Goal: Information Seeking & Learning: Learn about a topic

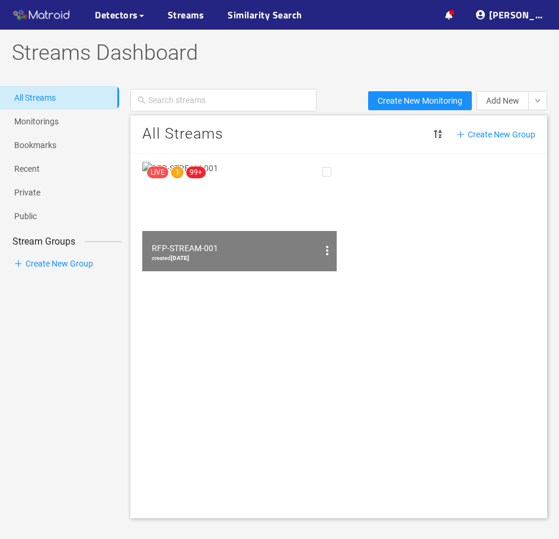
click at [283, 205] on img at bounding box center [239, 217] width 194 height 110
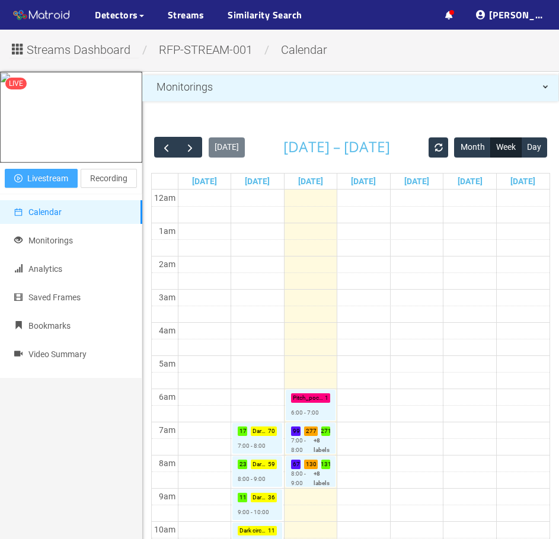
click at [64, 185] on span "Livestream" at bounding box center [47, 178] width 41 height 13
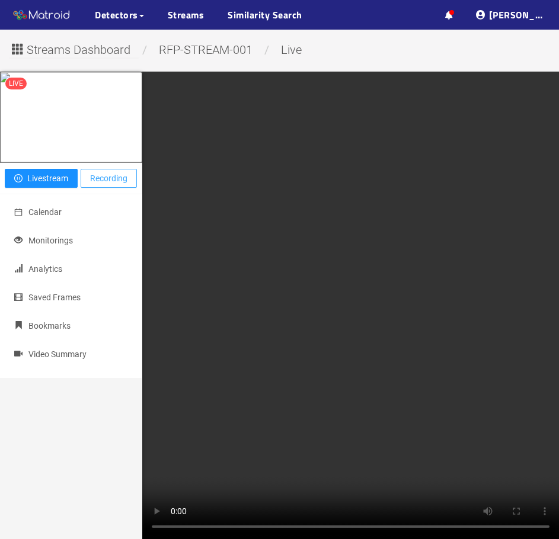
click at [95, 185] on span "Recording" at bounding box center [108, 178] width 37 height 13
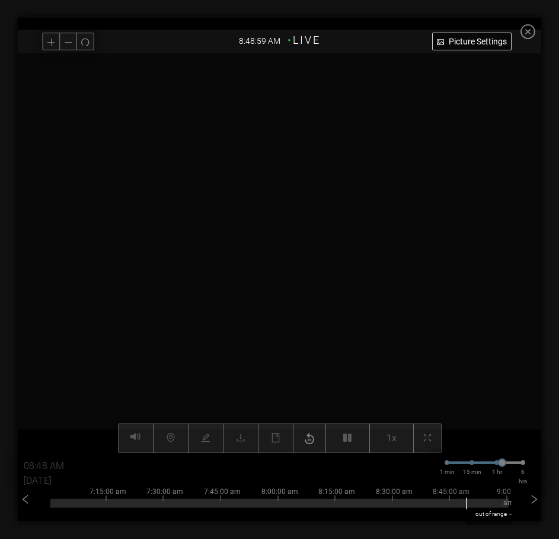
type input "08:49 AM"
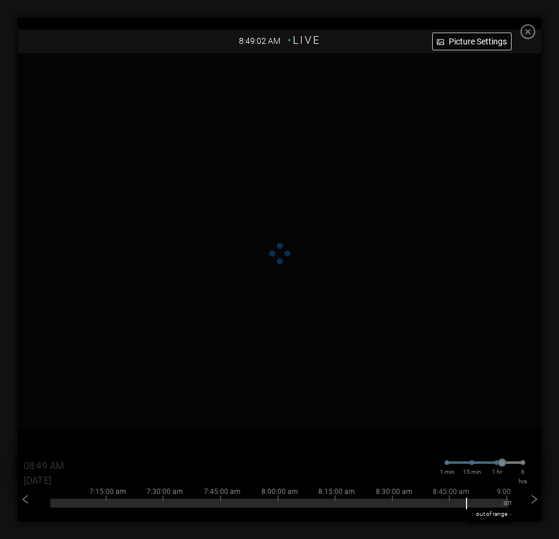
click at [535, 34] on icon "close-circle" at bounding box center [527, 31] width 15 height 15
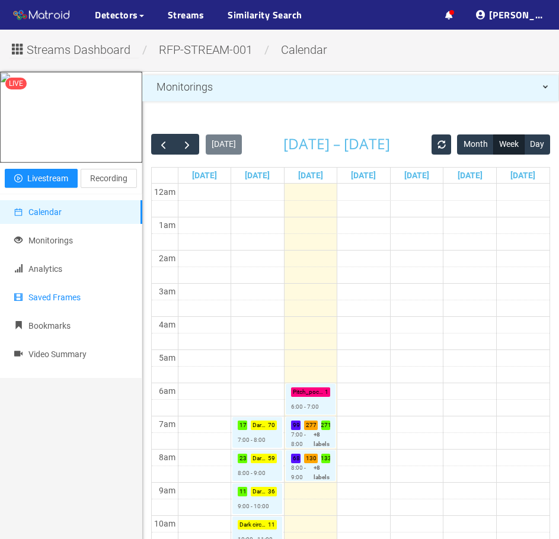
click at [88, 309] on li "Saved Frames" at bounding box center [71, 298] width 142 height 24
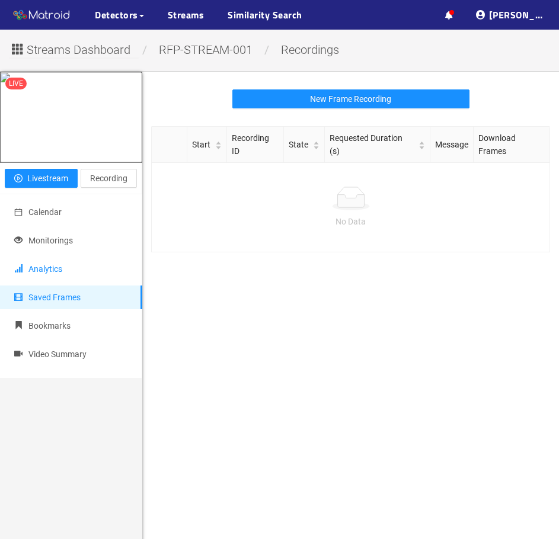
click at [88, 281] on li "Analytics" at bounding box center [71, 269] width 142 height 24
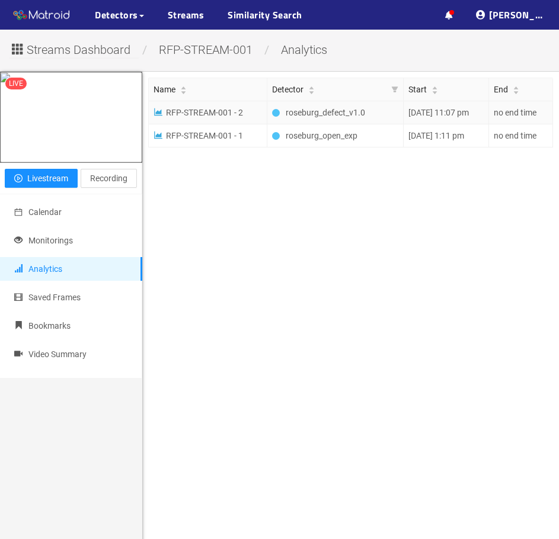
click at [349, 116] on span "roseburg_defect_v1.0" at bounding box center [330, 112] width 89 height 13
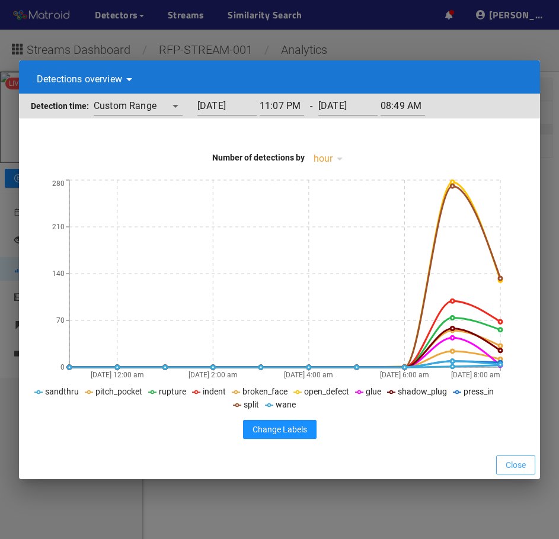
click at [513, 461] on span "Close" at bounding box center [516, 465] width 20 height 13
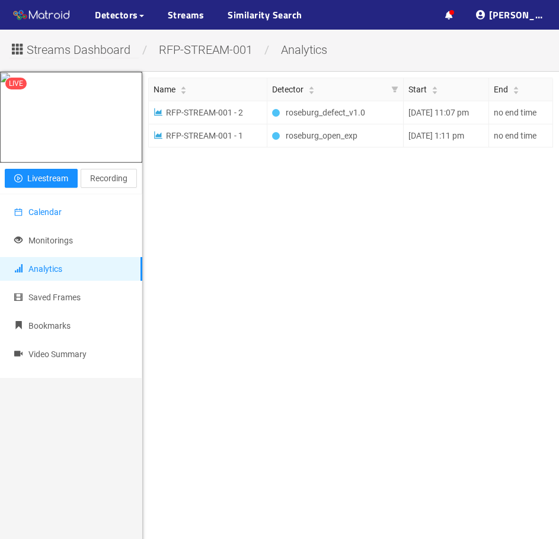
click at [90, 224] on li "Calendar" at bounding box center [71, 212] width 142 height 24
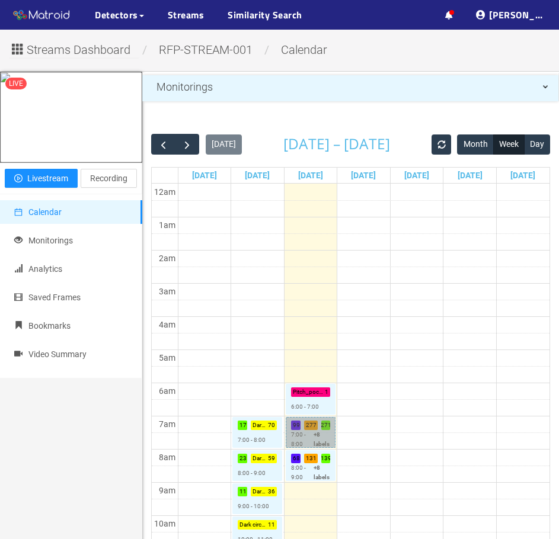
click at [315, 435] on link "Indent : 99 Open_defect : 277 Split : 271 7:00 - 8:00 +8 labels" at bounding box center [311, 432] width 50 height 31
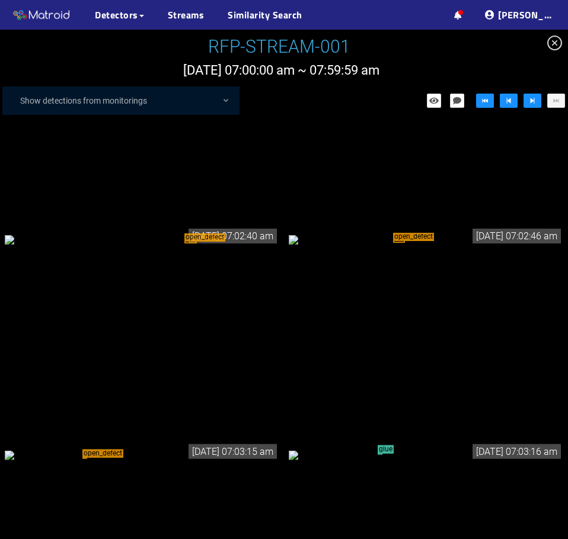
click at [197, 246] on div "open_defect" at bounding box center [142, 239] width 274 height 13
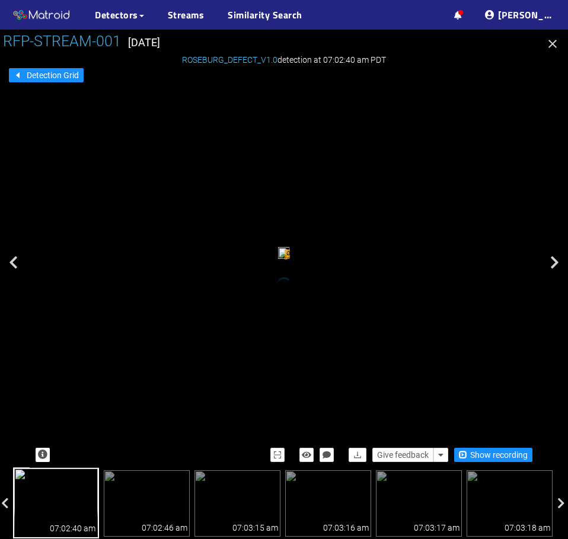
click at [550, 49] on icon "button" at bounding box center [552, 44] width 14 height 14
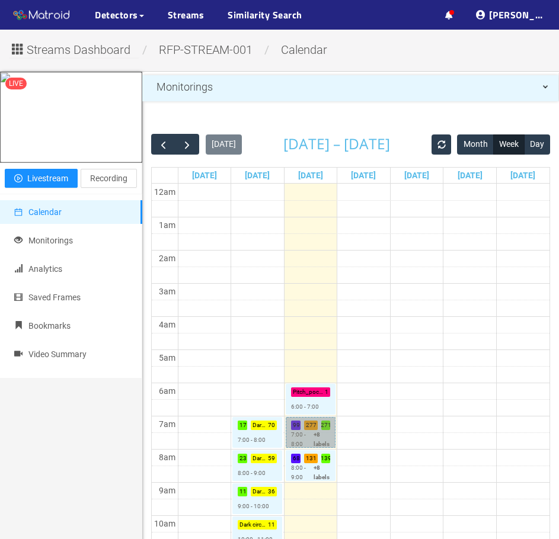
click at [310, 430] on link "Indent : 99 Open_defect : 277 Split : 271 7:00 - 8:00 +8 labels" at bounding box center [311, 432] width 50 height 31
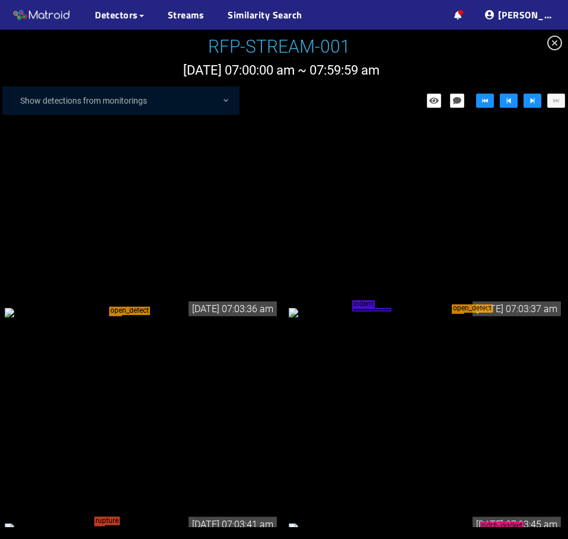
scroll to position [593, 0]
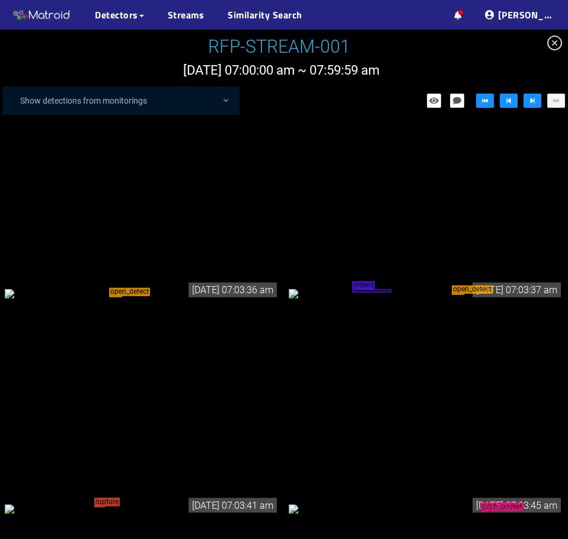
click at [453, 300] on div "indent open_defect" at bounding box center [426, 293] width 274 height 13
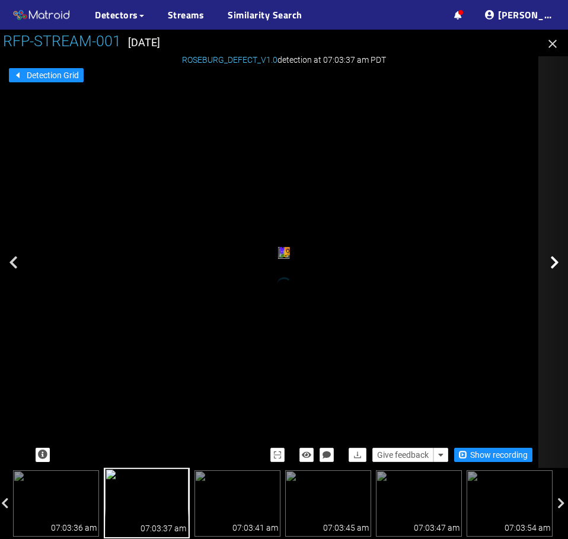
click at [555, 263] on icon at bounding box center [554, 262] width 9 height 14
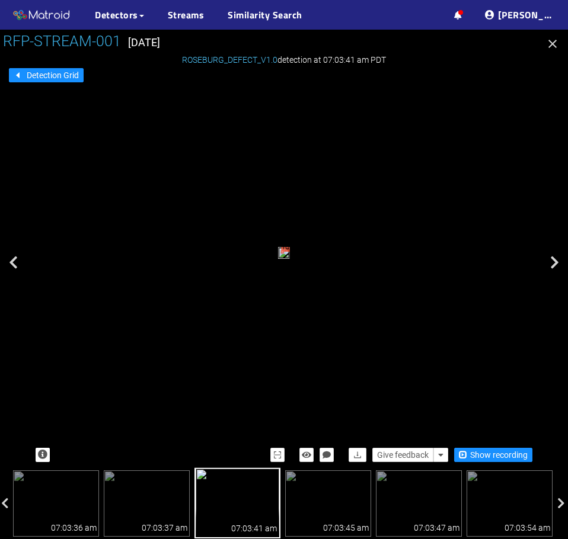
click at [555, 263] on icon at bounding box center [554, 262] width 9 height 14
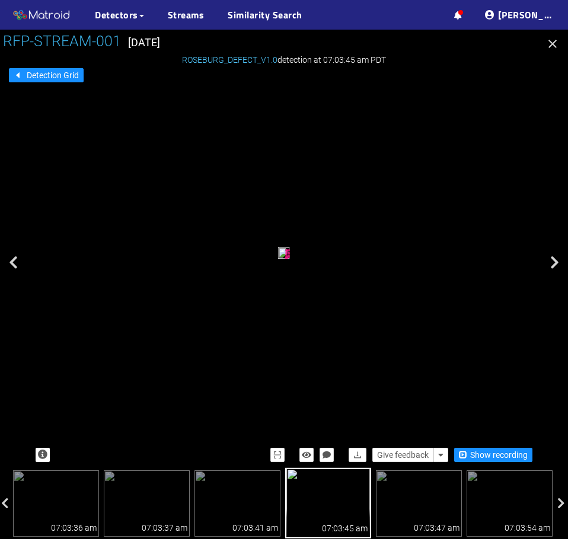
click at [555, 263] on icon at bounding box center [554, 262] width 9 height 14
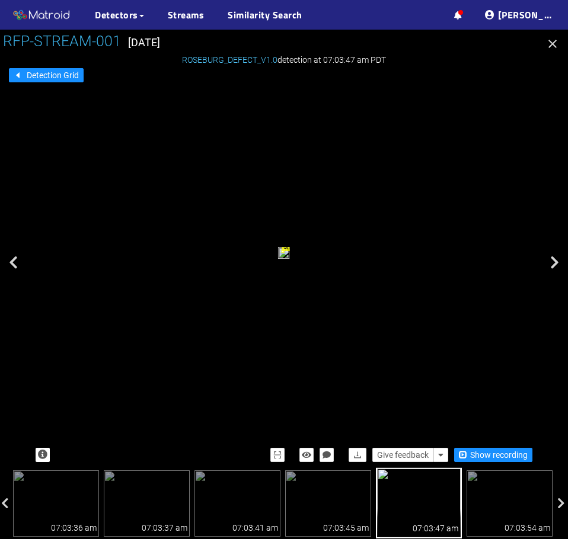
click at [555, 263] on icon at bounding box center [554, 262] width 9 height 14
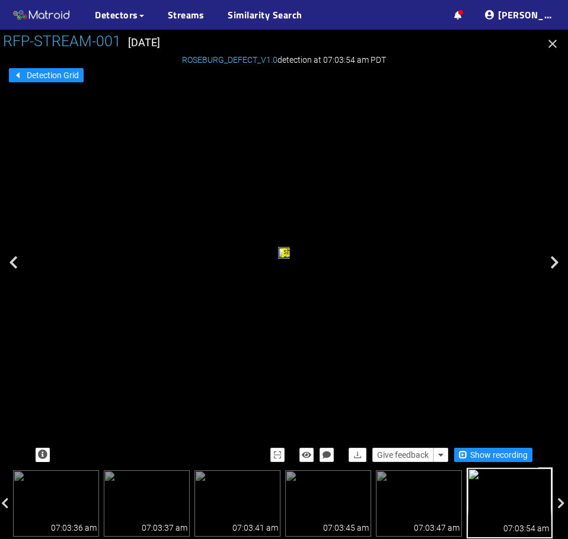
click at [555, 263] on icon at bounding box center [554, 262] width 9 height 14
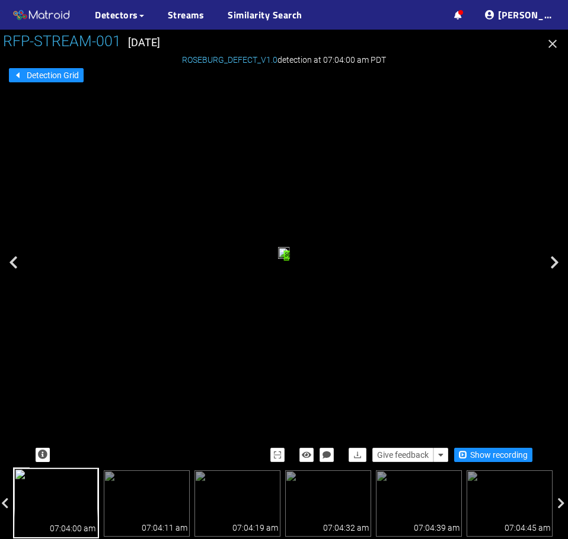
click at [555, 263] on icon at bounding box center [554, 262] width 9 height 14
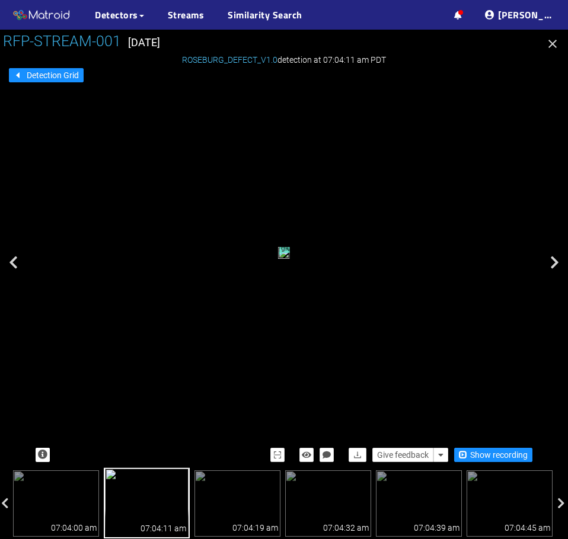
click at [555, 263] on icon at bounding box center [554, 262] width 9 height 14
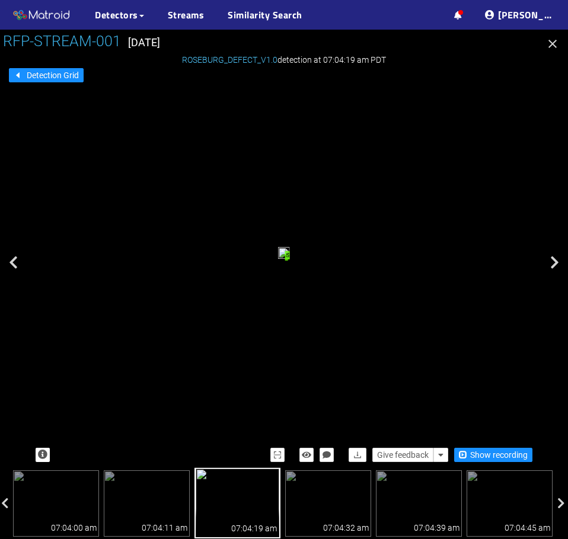
click at [555, 263] on icon at bounding box center [554, 262] width 9 height 14
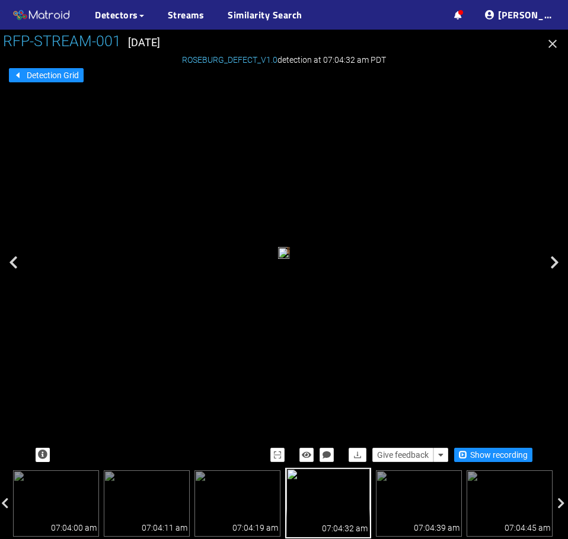
click at [555, 263] on icon at bounding box center [554, 262] width 9 height 14
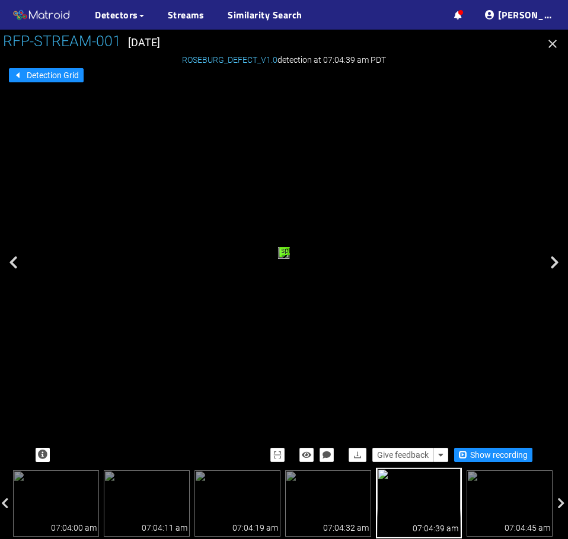
click at [555, 263] on icon at bounding box center [554, 262] width 9 height 14
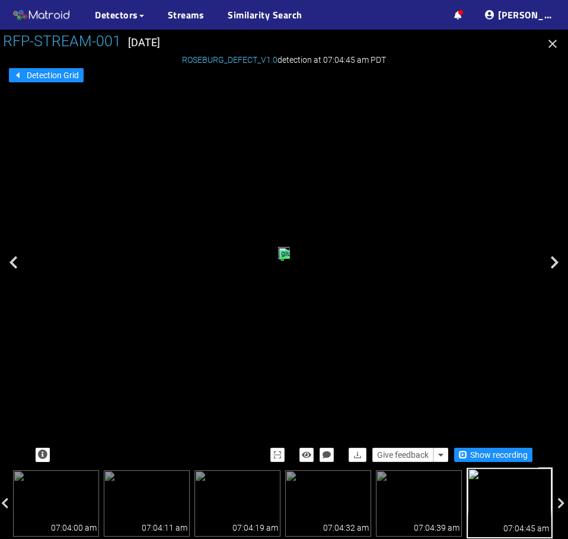
click at [555, 263] on icon at bounding box center [554, 262] width 9 height 14
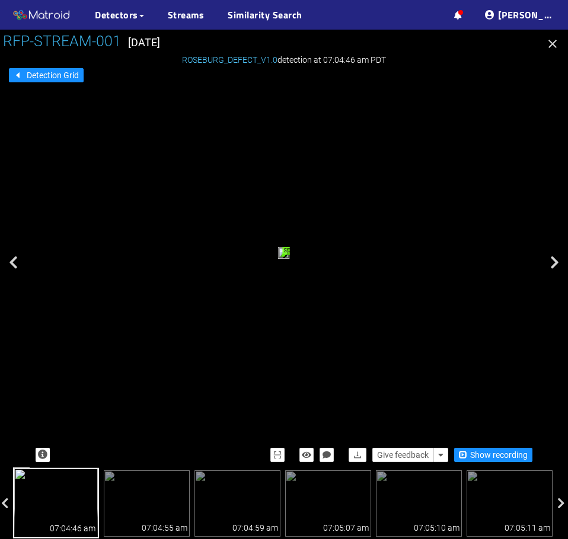
click at [555, 263] on icon at bounding box center [554, 262] width 9 height 14
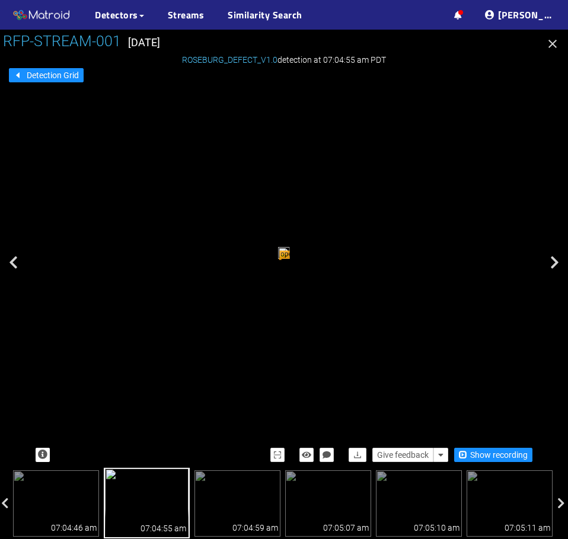
click at [555, 263] on icon at bounding box center [554, 262] width 9 height 14
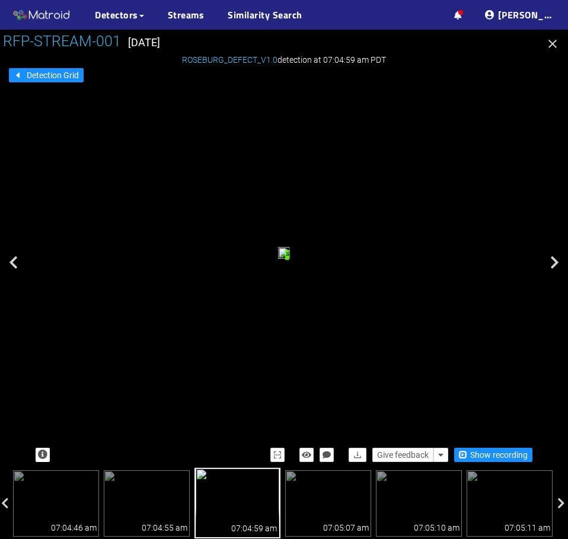
click at [555, 263] on icon at bounding box center [554, 262] width 9 height 14
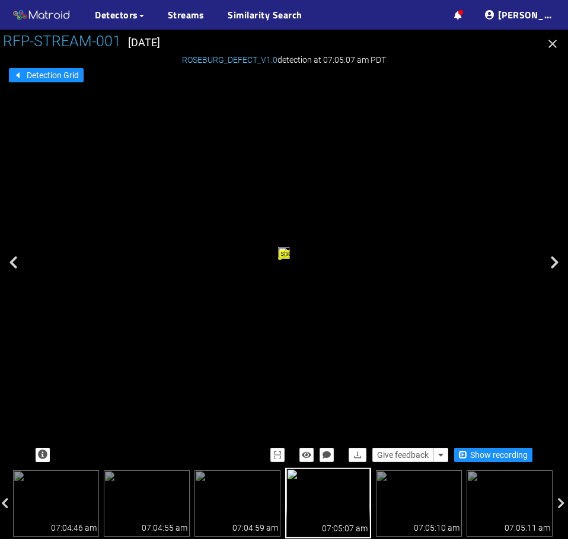
click at [555, 263] on icon at bounding box center [554, 262] width 9 height 14
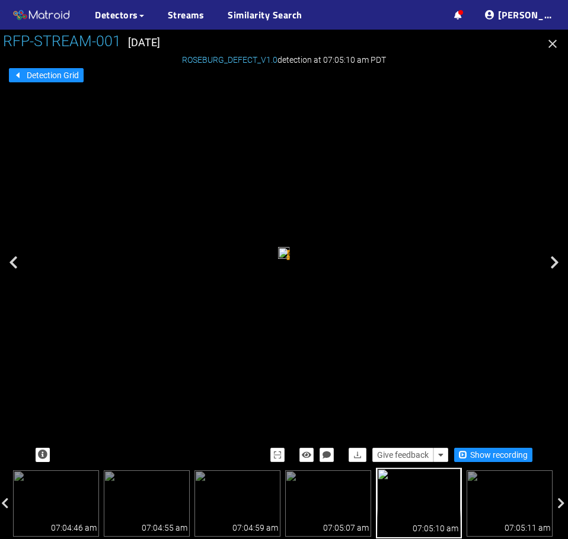
click at [555, 263] on icon at bounding box center [554, 262] width 9 height 14
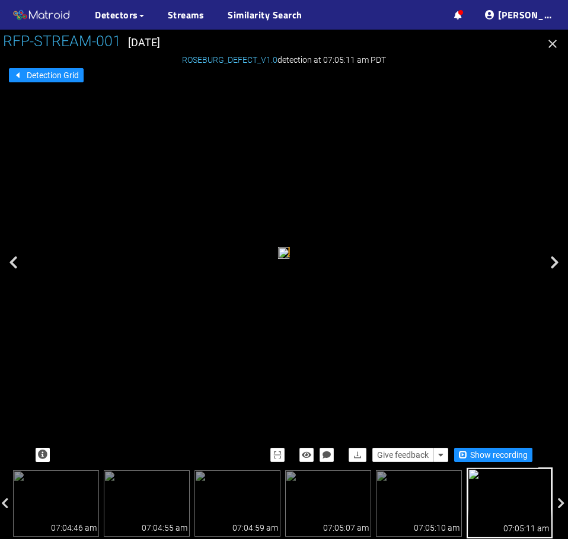
click at [555, 263] on icon at bounding box center [554, 262] width 9 height 14
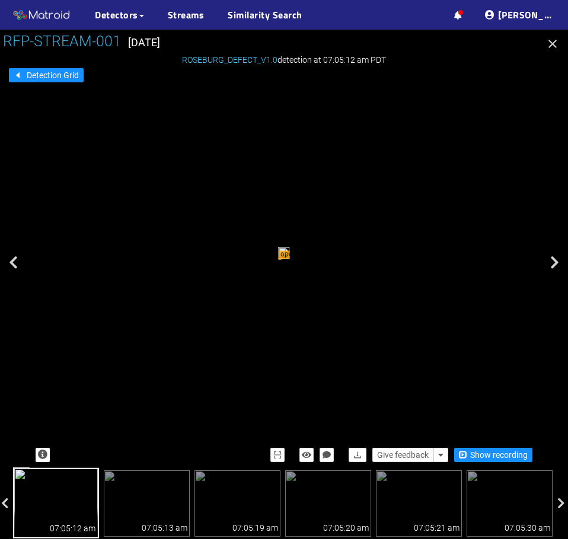
click at [555, 263] on icon at bounding box center [554, 262] width 9 height 14
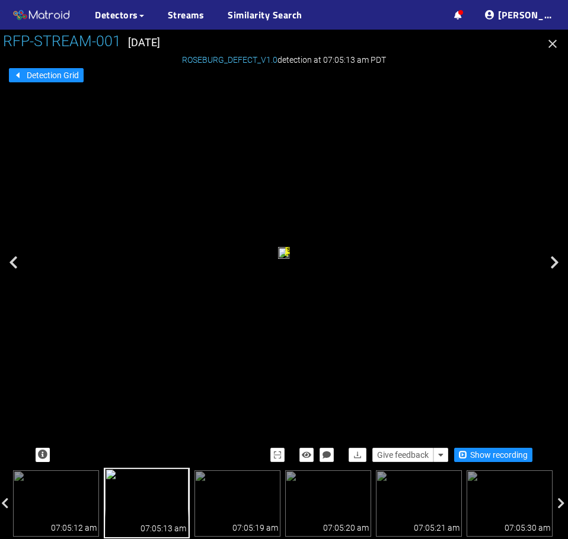
click at [555, 263] on icon at bounding box center [554, 262] width 9 height 14
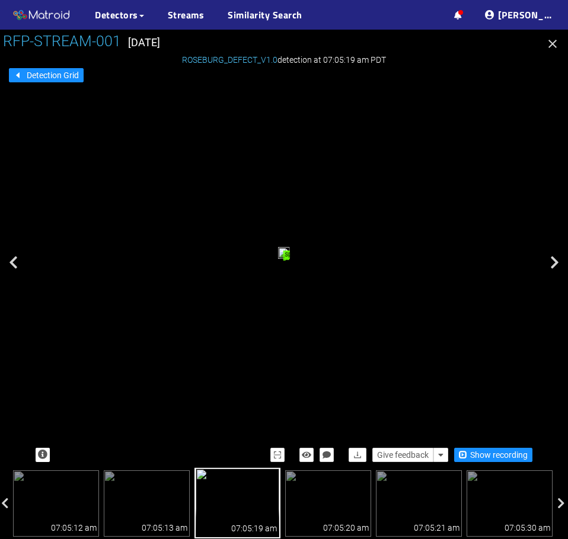
click at [555, 263] on icon at bounding box center [554, 262] width 9 height 14
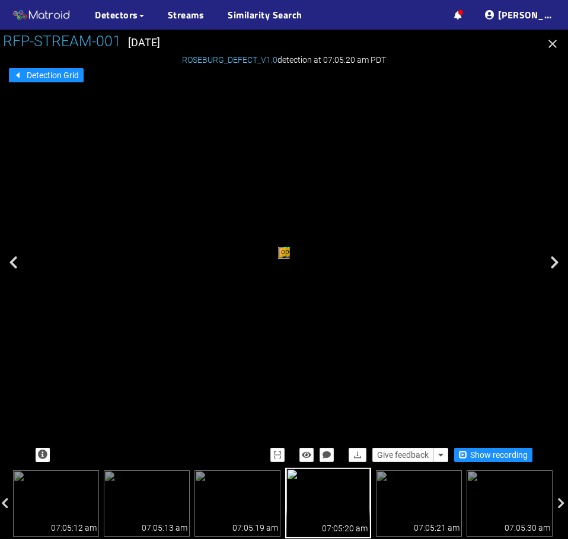
click at [555, 263] on icon at bounding box center [554, 262] width 9 height 14
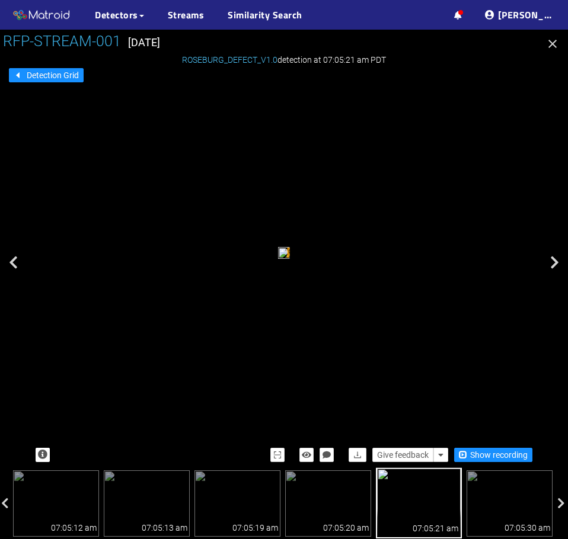
click at [555, 263] on icon at bounding box center [554, 262] width 9 height 14
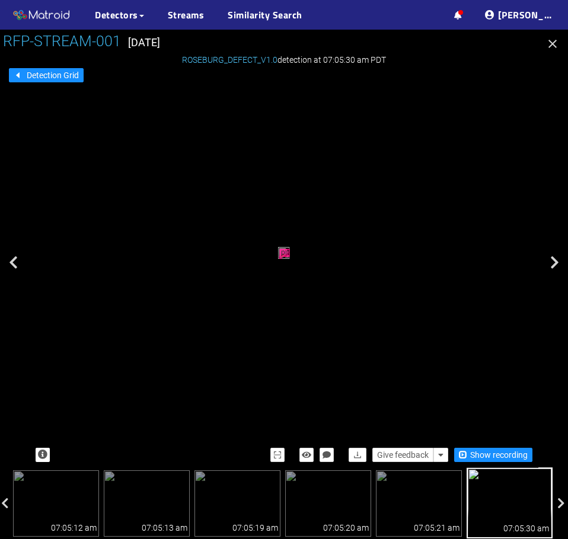
click at [555, 263] on icon at bounding box center [554, 262] width 9 height 14
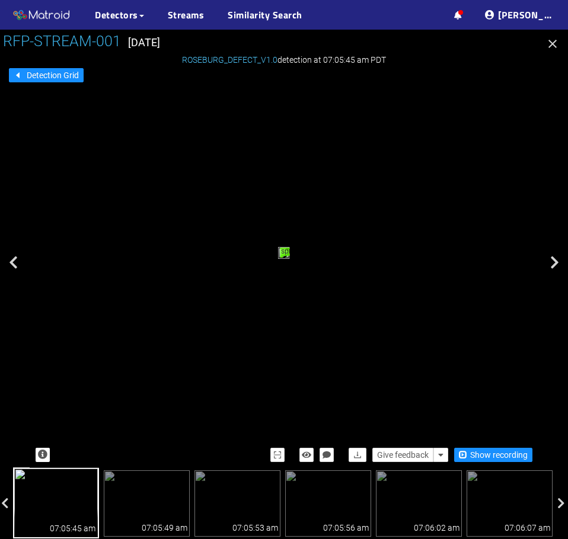
click at [555, 263] on icon at bounding box center [554, 262] width 9 height 14
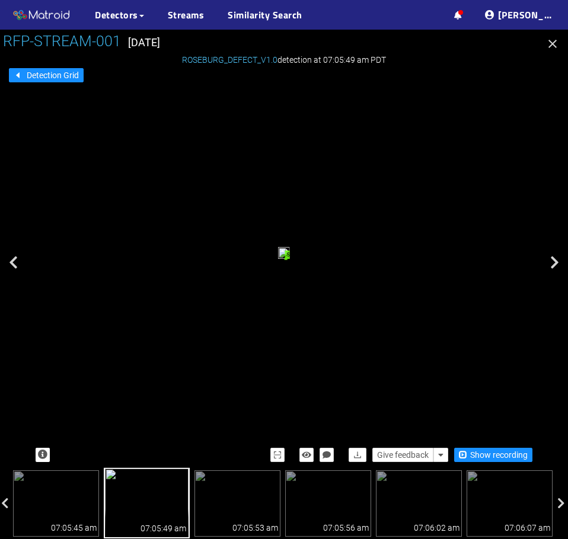
click at [555, 263] on icon at bounding box center [554, 262] width 9 height 14
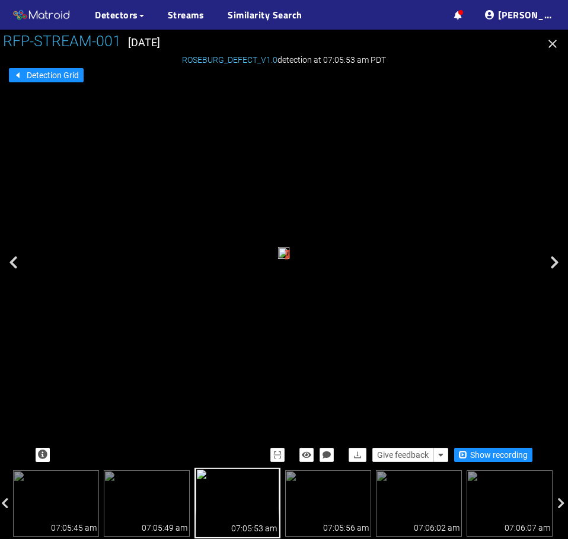
click at [555, 263] on icon at bounding box center [554, 262] width 9 height 14
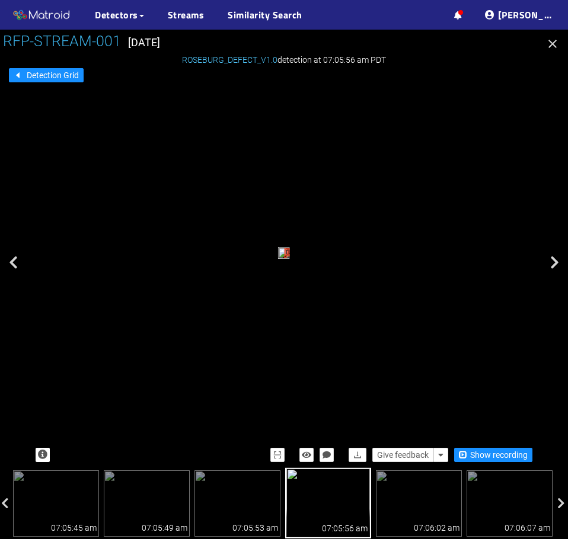
click at [555, 263] on icon at bounding box center [554, 262] width 9 height 14
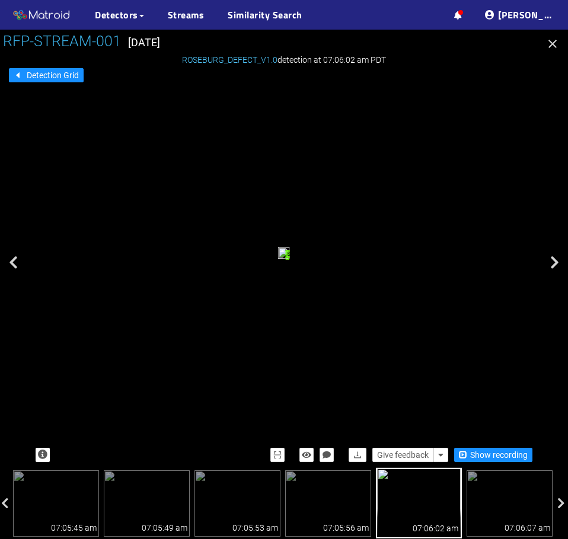
click at [555, 263] on icon at bounding box center [554, 262] width 9 height 14
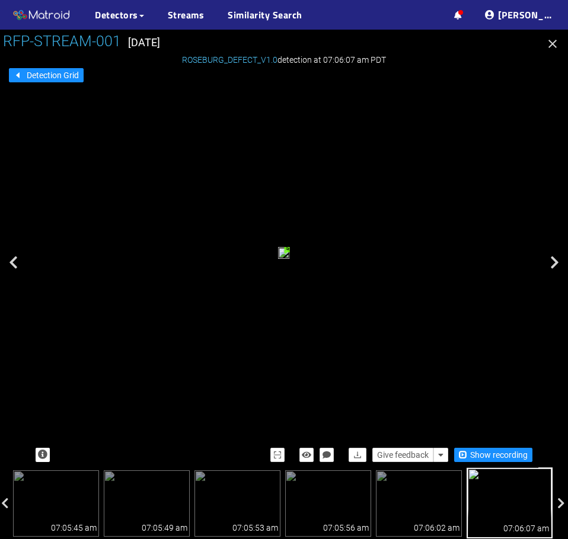
click at [555, 263] on icon at bounding box center [554, 262] width 9 height 14
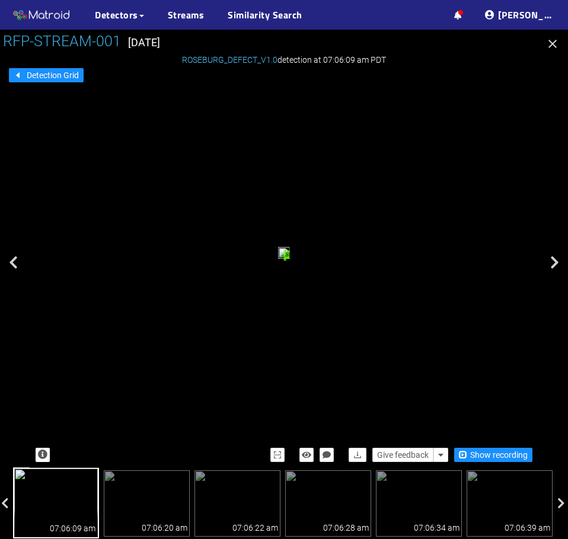
click at [555, 263] on icon at bounding box center [554, 262] width 9 height 14
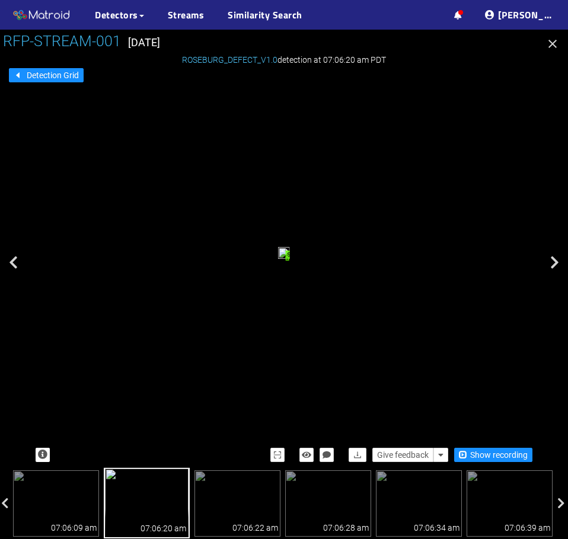
click at [555, 263] on icon at bounding box center [554, 262] width 9 height 14
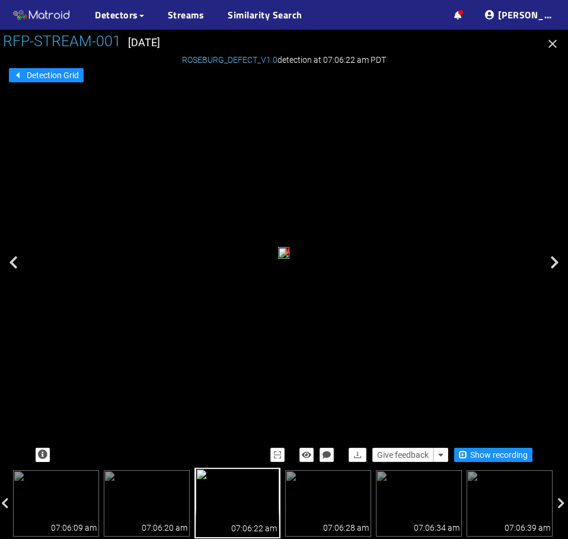
click at [555, 263] on icon at bounding box center [554, 262] width 9 height 14
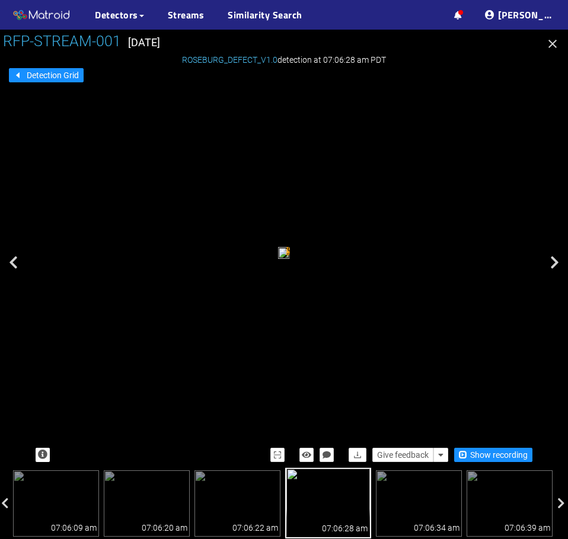
click at [555, 263] on icon at bounding box center [554, 262] width 9 height 14
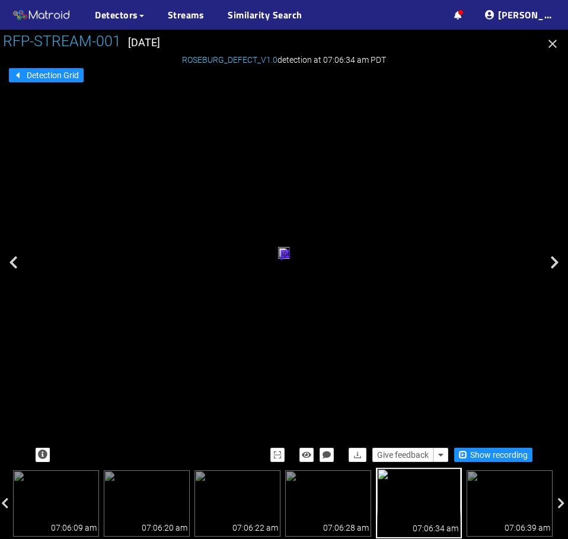
click at [555, 263] on icon at bounding box center [554, 262] width 9 height 14
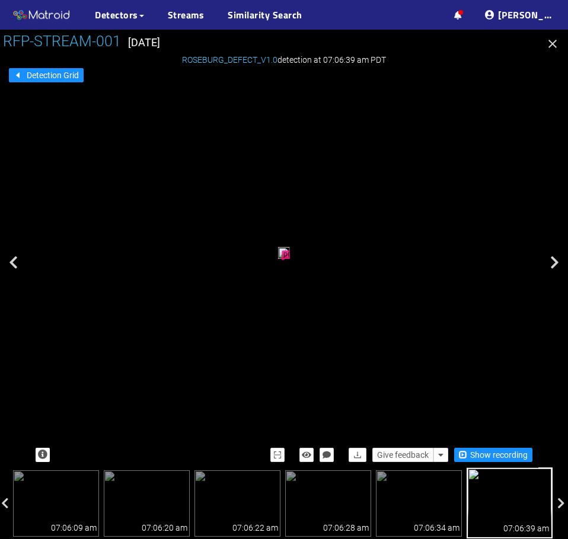
click at [555, 263] on icon at bounding box center [554, 262] width 9 height 14
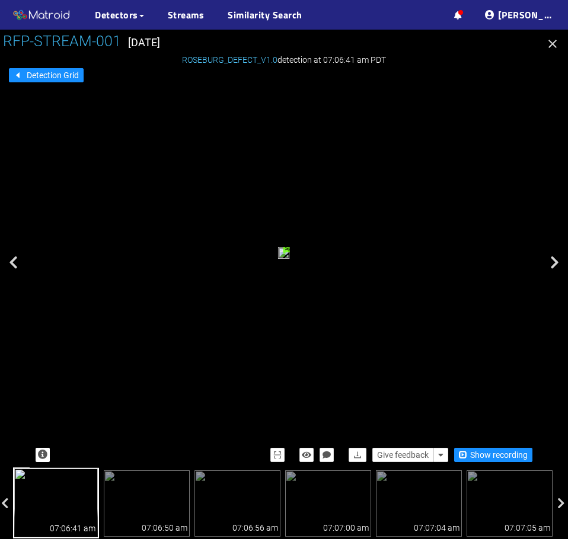
click at [555, 263] on icon at bounding box center [554, 262] width 9 height 14
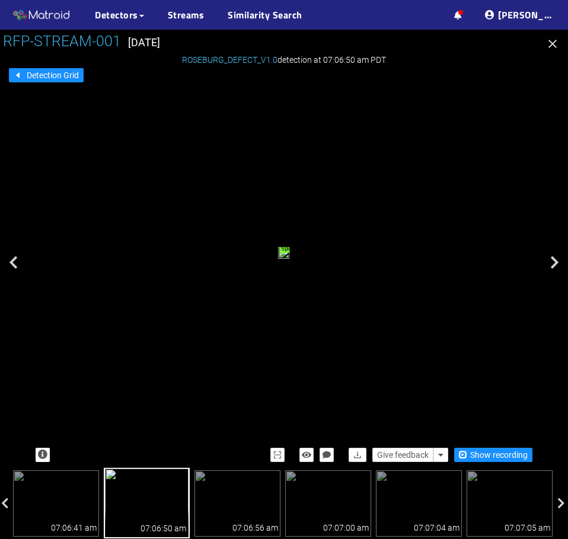
click at [555, 263] on icon at bounding box center [554, 262] width 9 height 14
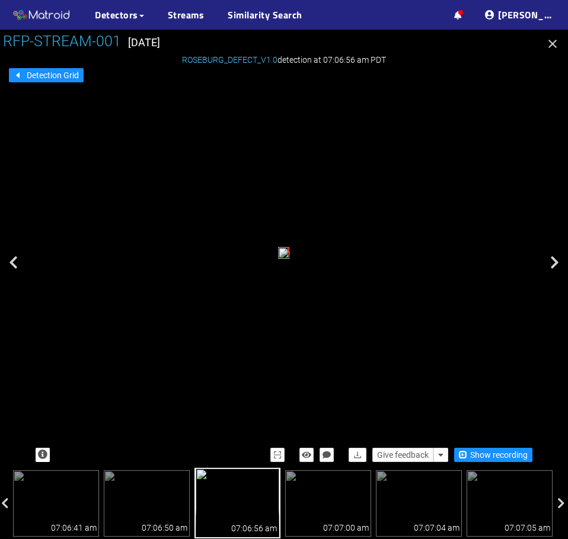
click at [555, 263] on icon at bounding box center [554, 262] width 9 height 14
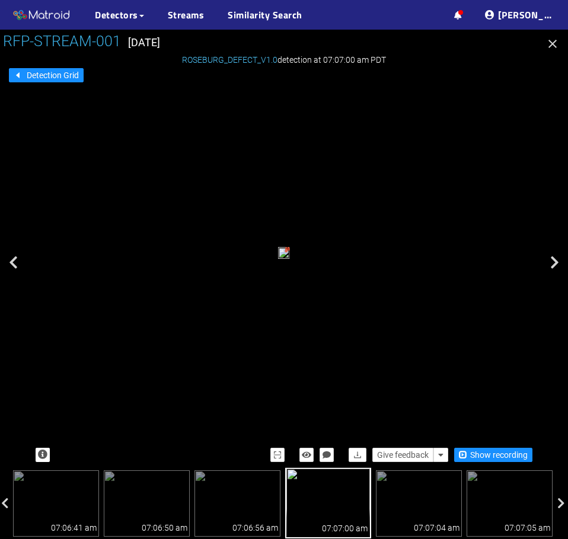
click at [555, 263] on icon at bounding box center [554, 262] width 9 height 14
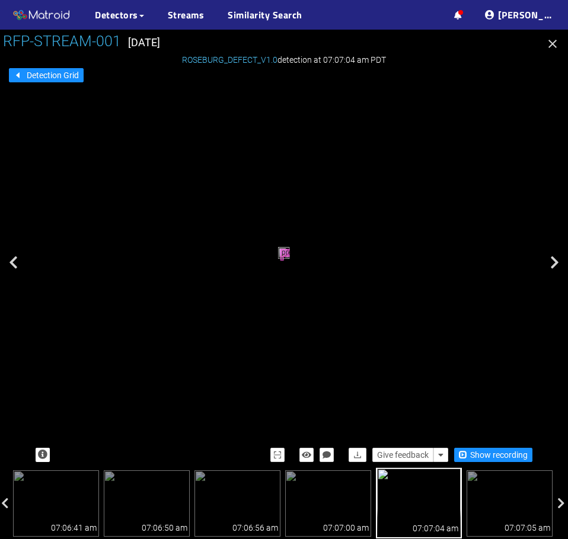
click at [555, 263] on icon at bounding box center [554, 262] width 9 height 14
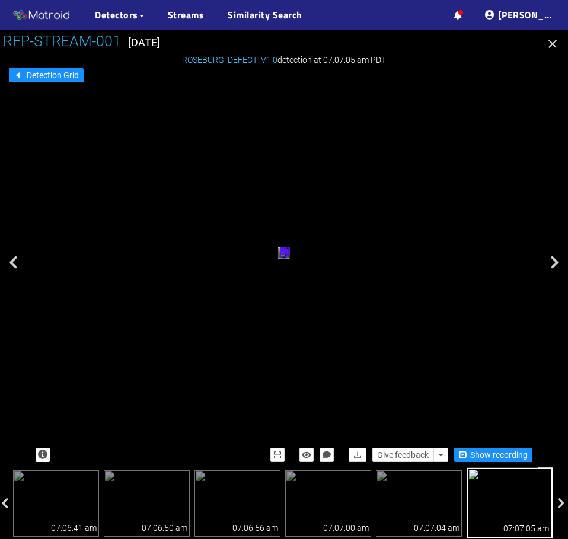
click at [555, 263] on icon at bounding box center [554, 262] width 9 height 14
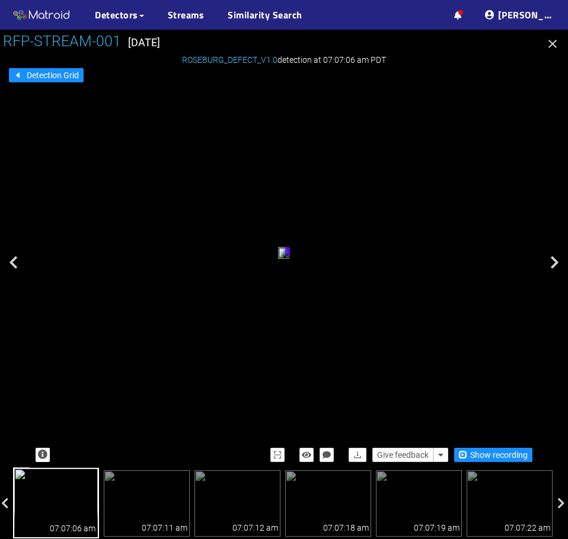
click at [555, 263] on icon at bounding box center [554, 262] width 9 height 14
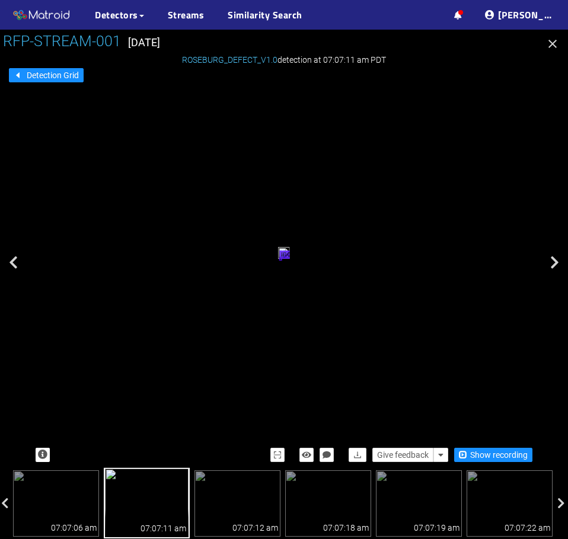
click at [555, 263] on icon at bounding box center [554, 262] width 9 height 14
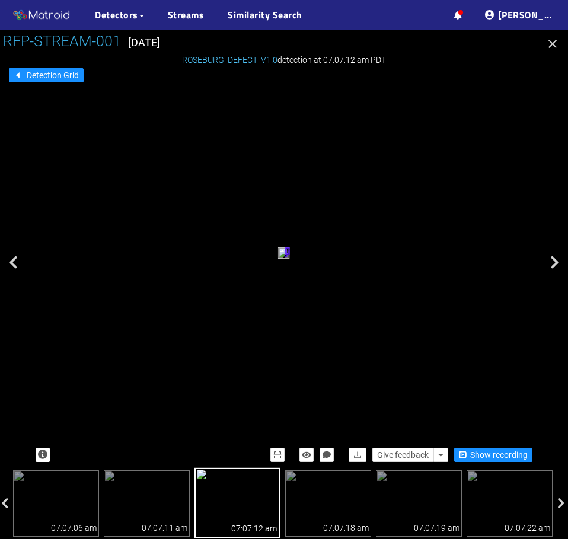
click at [555, 263] on icon at bounding box center [554, 262] width 9 height 14
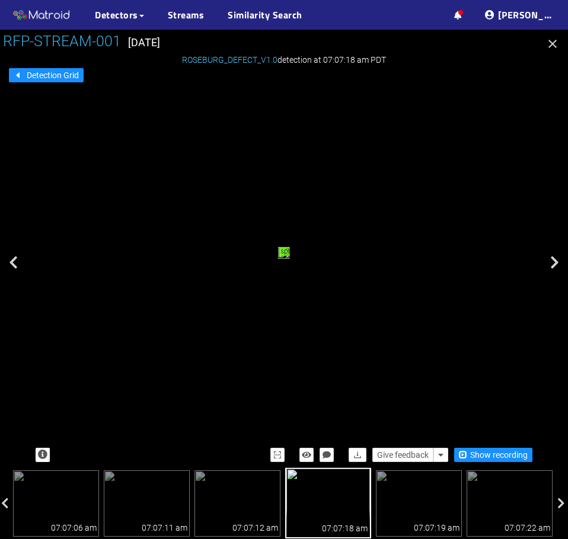
click at [555, 263] on icon at bounding box center [554, 262] width 9 height 14
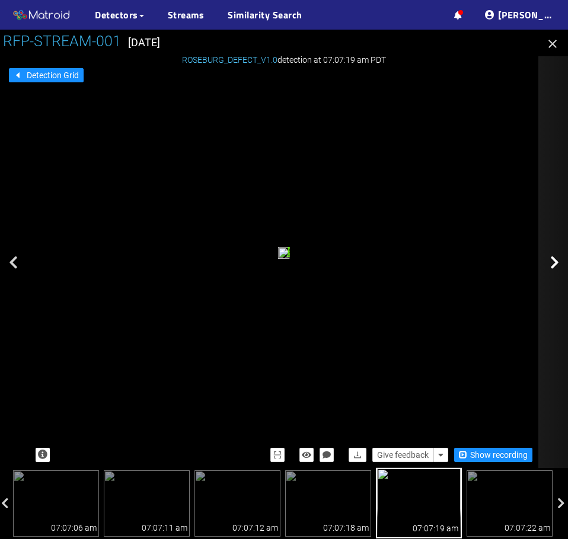
click at [555, 263] on icon at bounding box center [554, 262] width 9 height 14
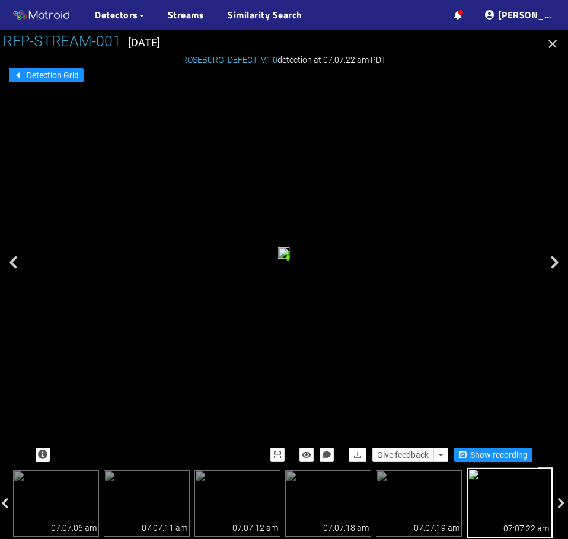
click at [555, 263] on icon at bounding box center [554, 262] width 9 height 14
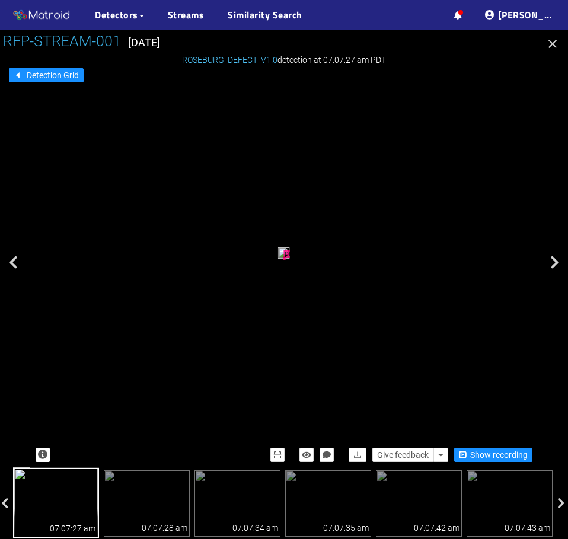
click at [555, 263] on icon at bounding box center [554, 262] width 9 height 14
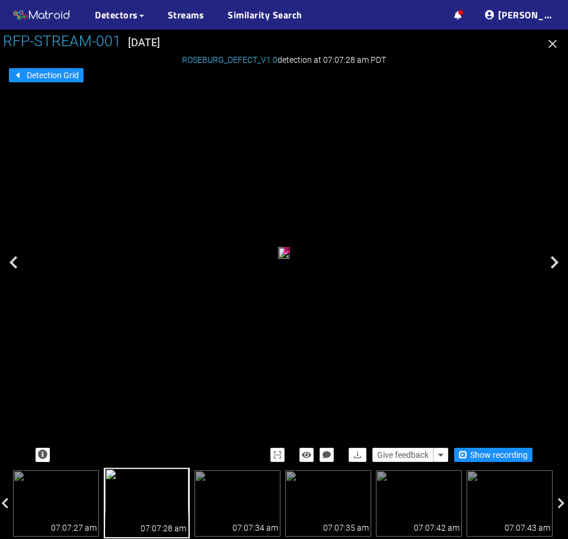
click at [555, 263] on icon at bounding box center [554, 262] width 9 height 14
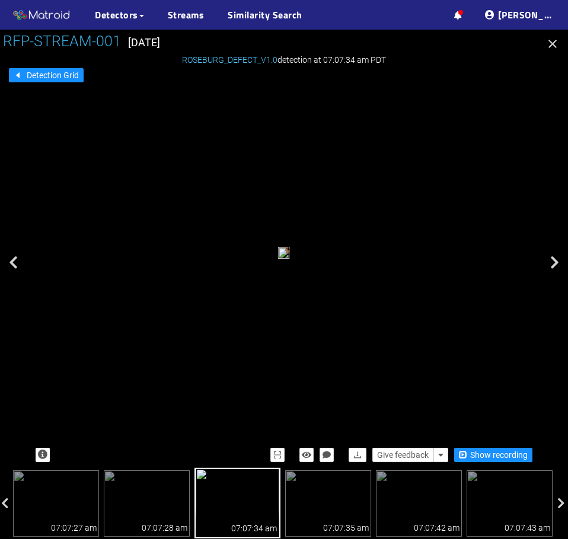
click at [555, 263] on icon at bounding box center [554, 262] width 9 height 14
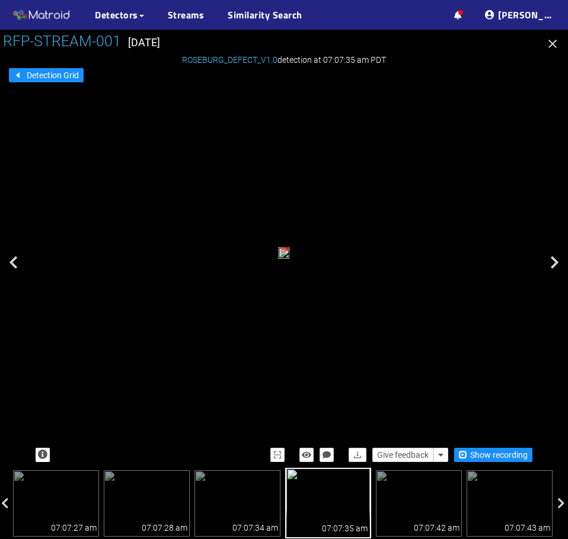
click at [555, 263] on icon at bounding box center [554, 262] width 9 height 14
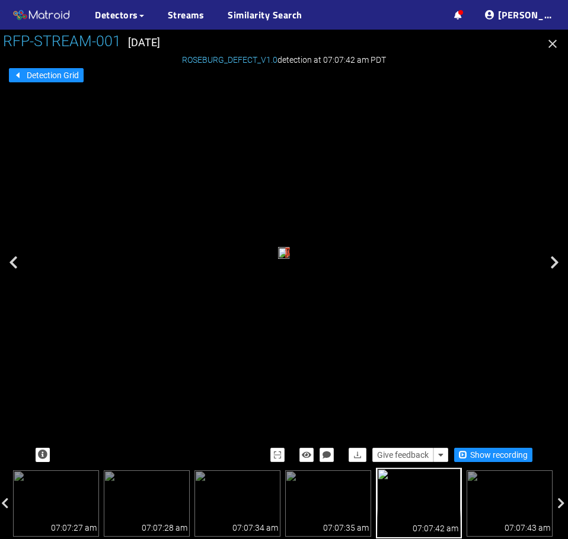
click at [555, 263] on icon at bounding box center [554, 262] width 9 height 14
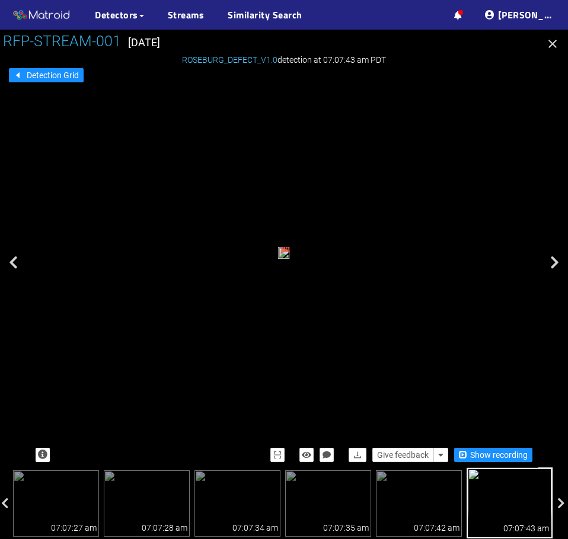
click at [555, 263] on icon at bounding box center [554, 262] width 9 height 14
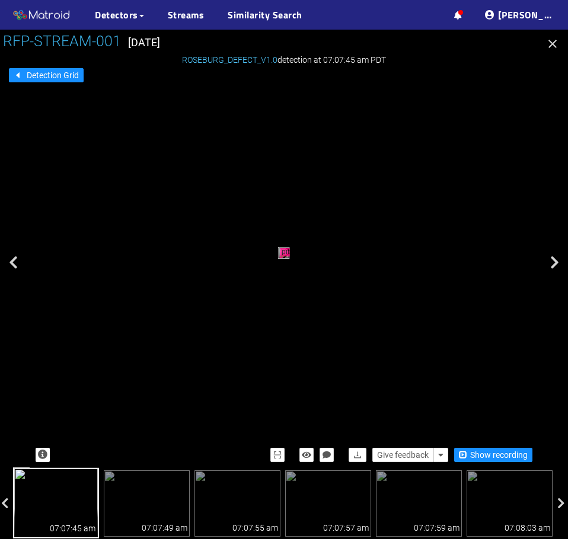
click at [555, 263] on icon at bounding box center [554, 262] width 9 height 14
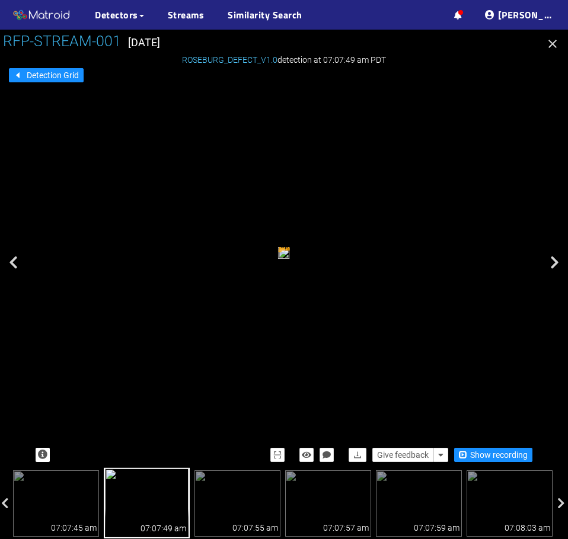
click at [555, 263] on icon at bounding box center [554, 262] width 9 height 14
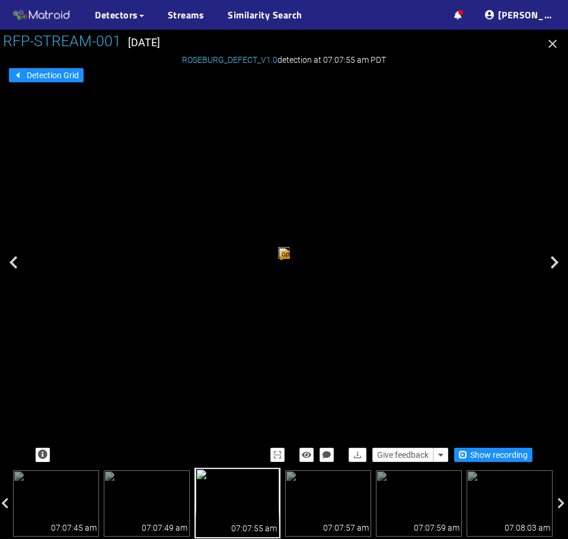
click at [555, 263] on icon at bounding box center [554, 262] width 9 height 14
